Goal: Transaction & Acquisition: Purchase product/service

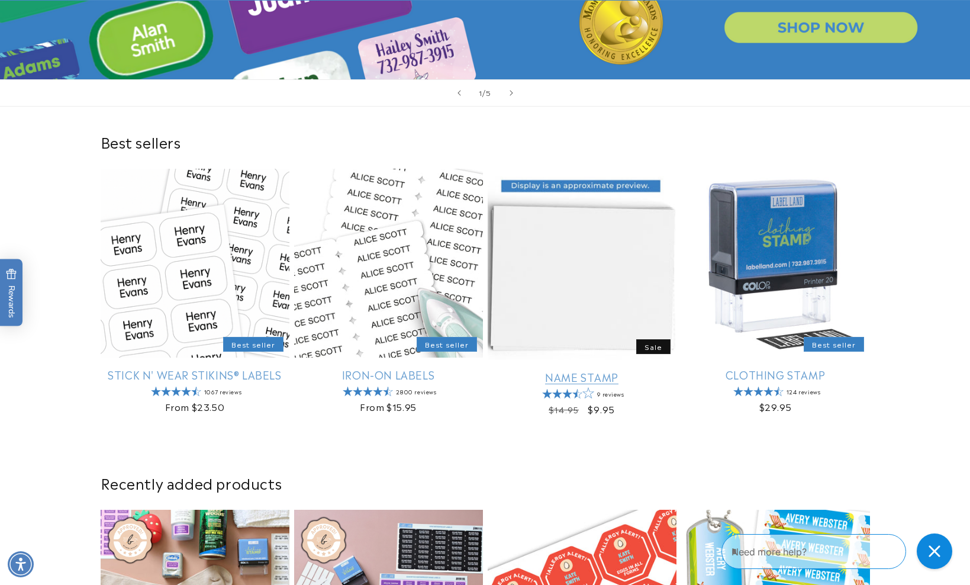
scroll to position [342, 0]
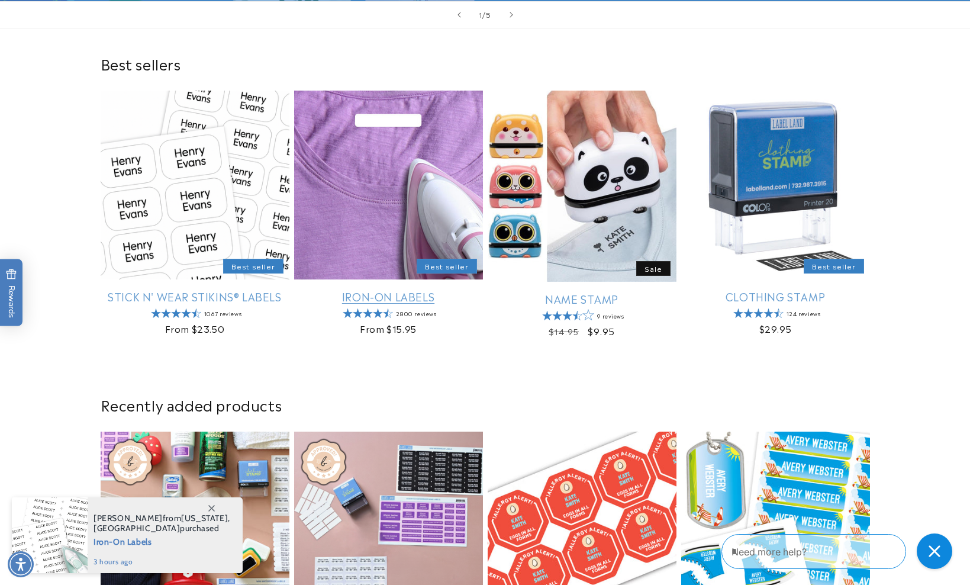
click at [385, 290] on link "Iron-On Labels" at bounding box center [388, 297] width 189 height 14
